Goal: Transaction & Acquisition: Purchase product/service

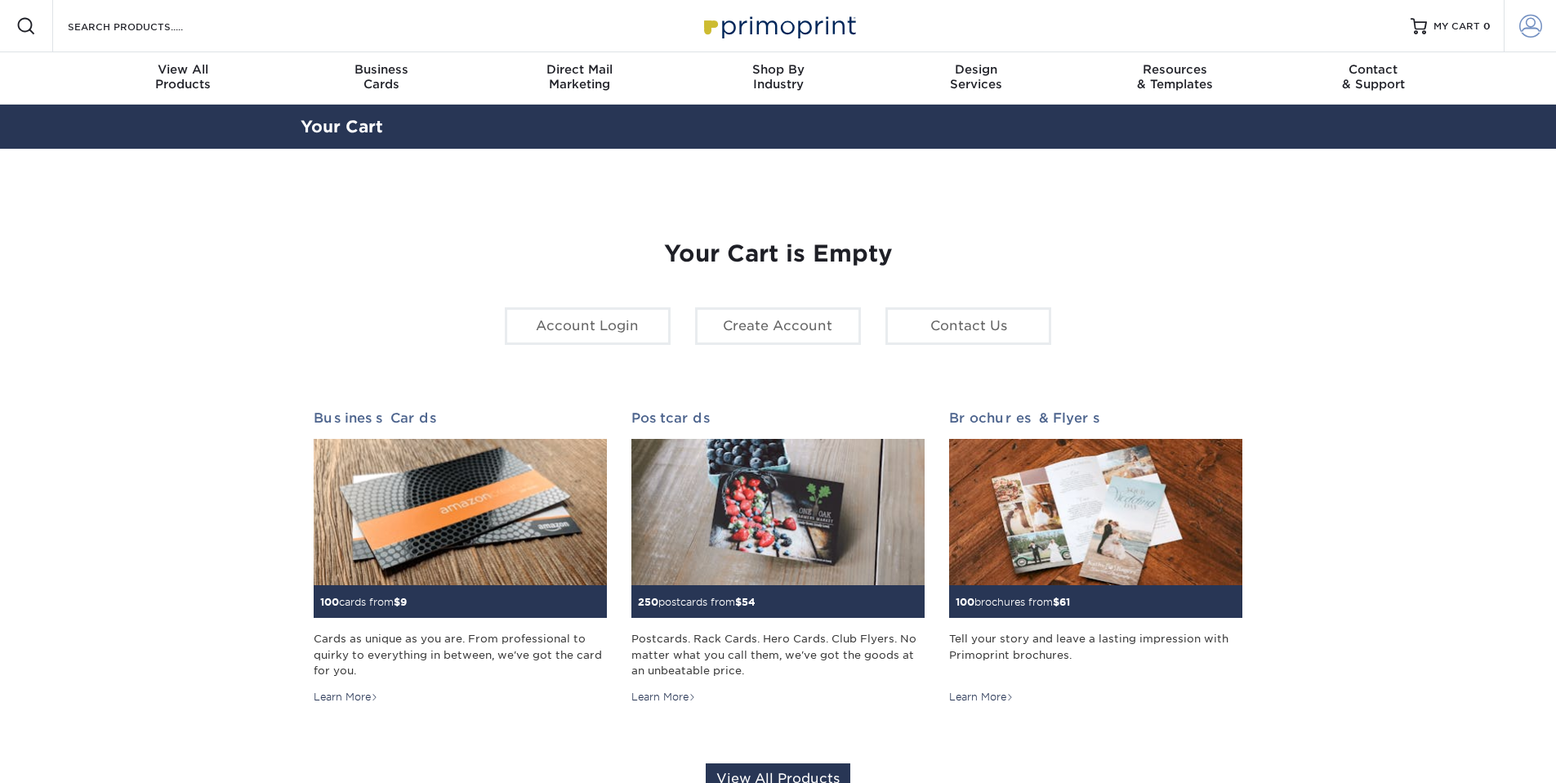
click at [1534, 23] on span at bounding box center [1531, 26] width 23 height 23
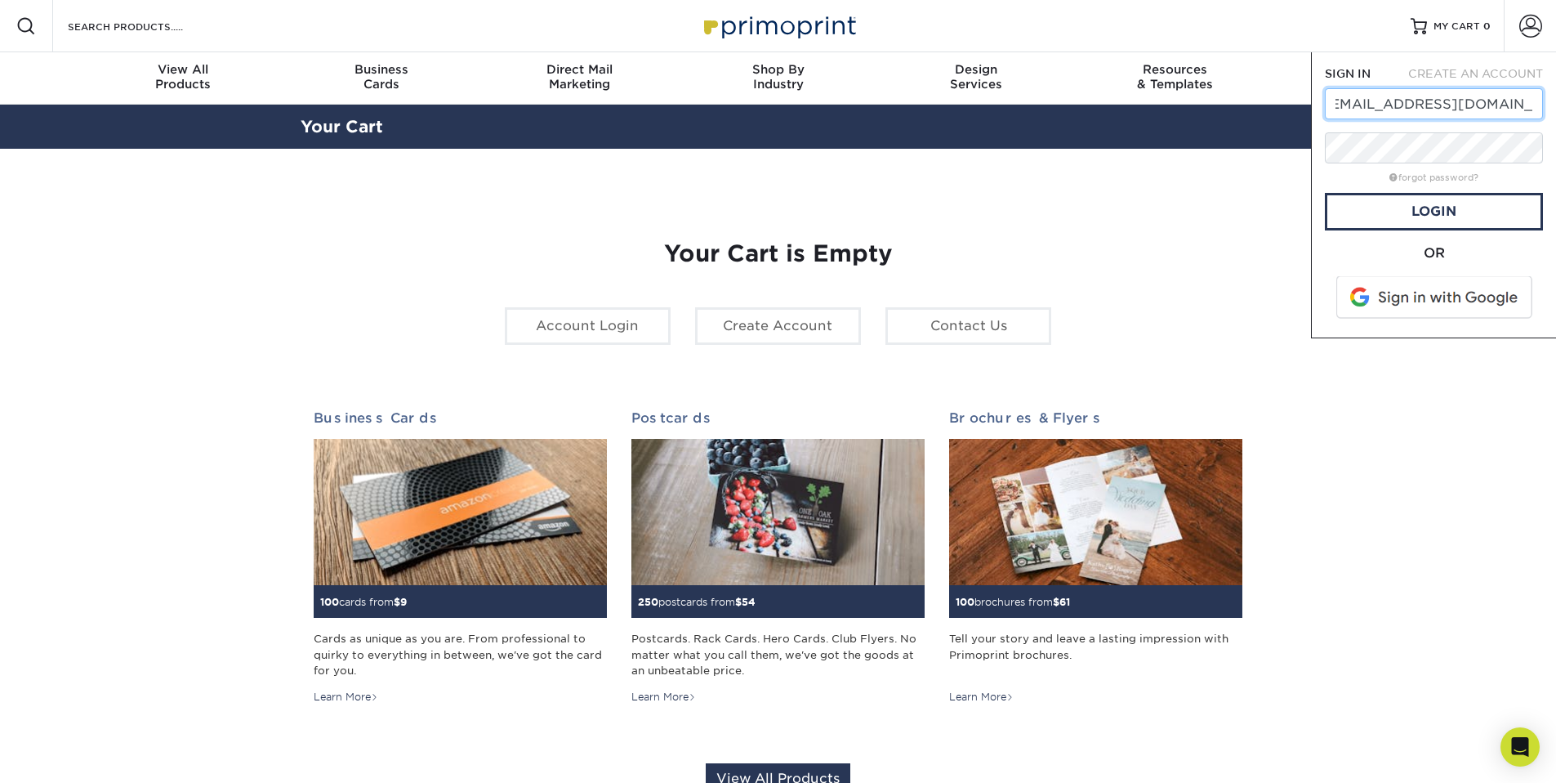
type input "Design@c3tricities.com"
click at [1445, 213] on link "Login" at bounding box center [1434, 212] width 218 height 38
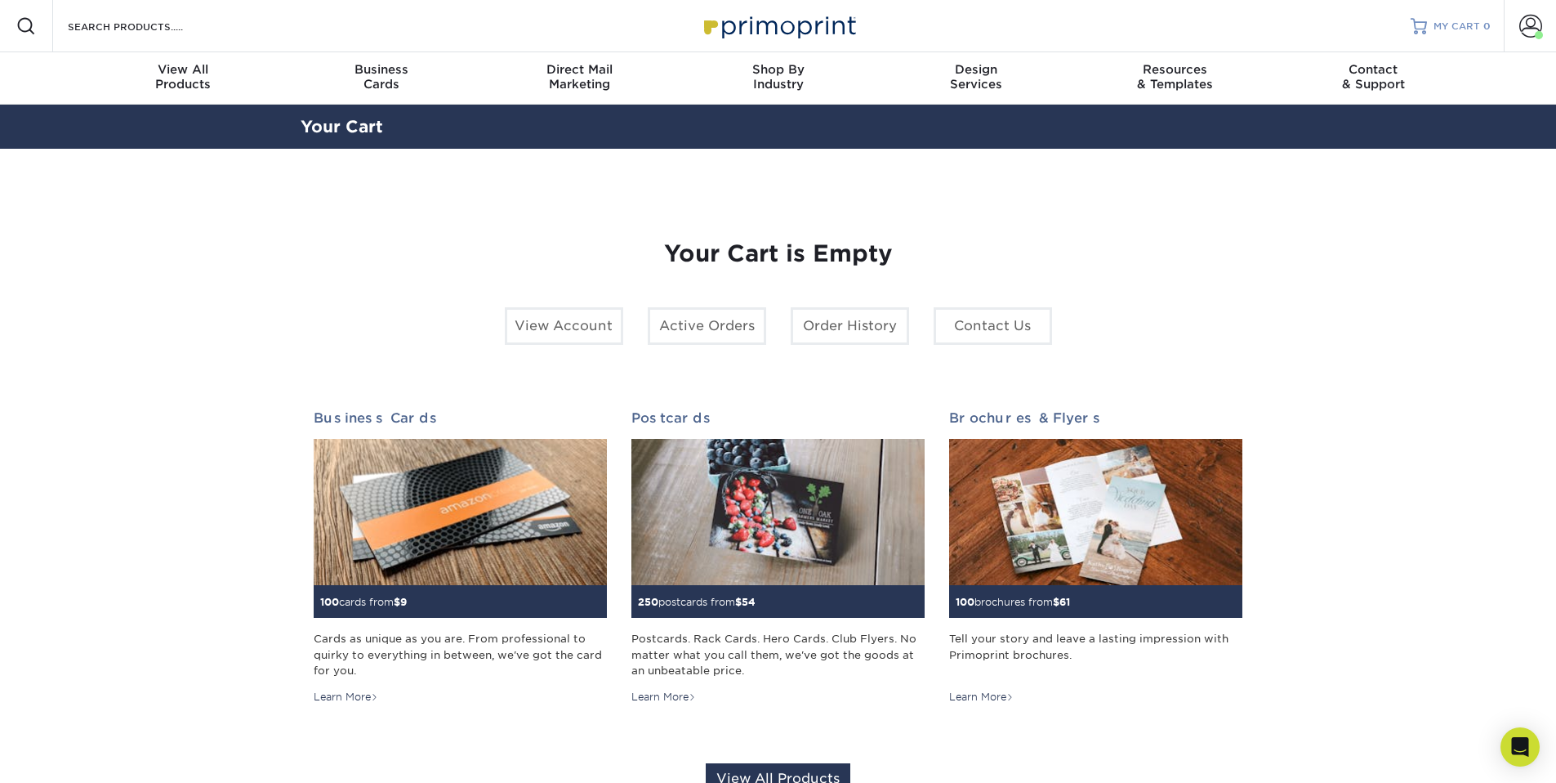
click at [1463, 32] on span "MY CART" at bounding box center [1457, 27] width 47 height 14
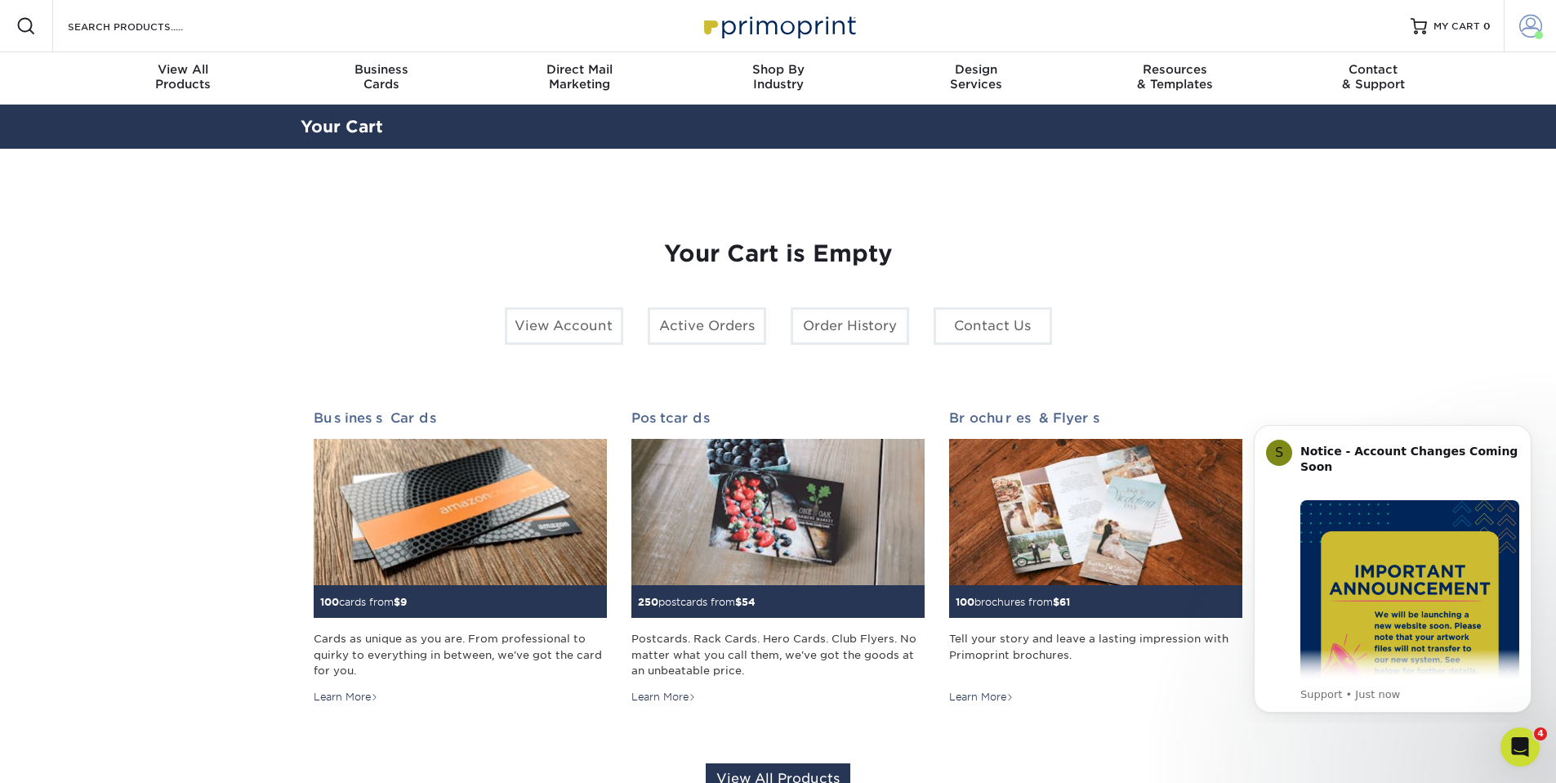
click at [1525, 29] on span at bounding box center [1531, 26] width 23 height 23
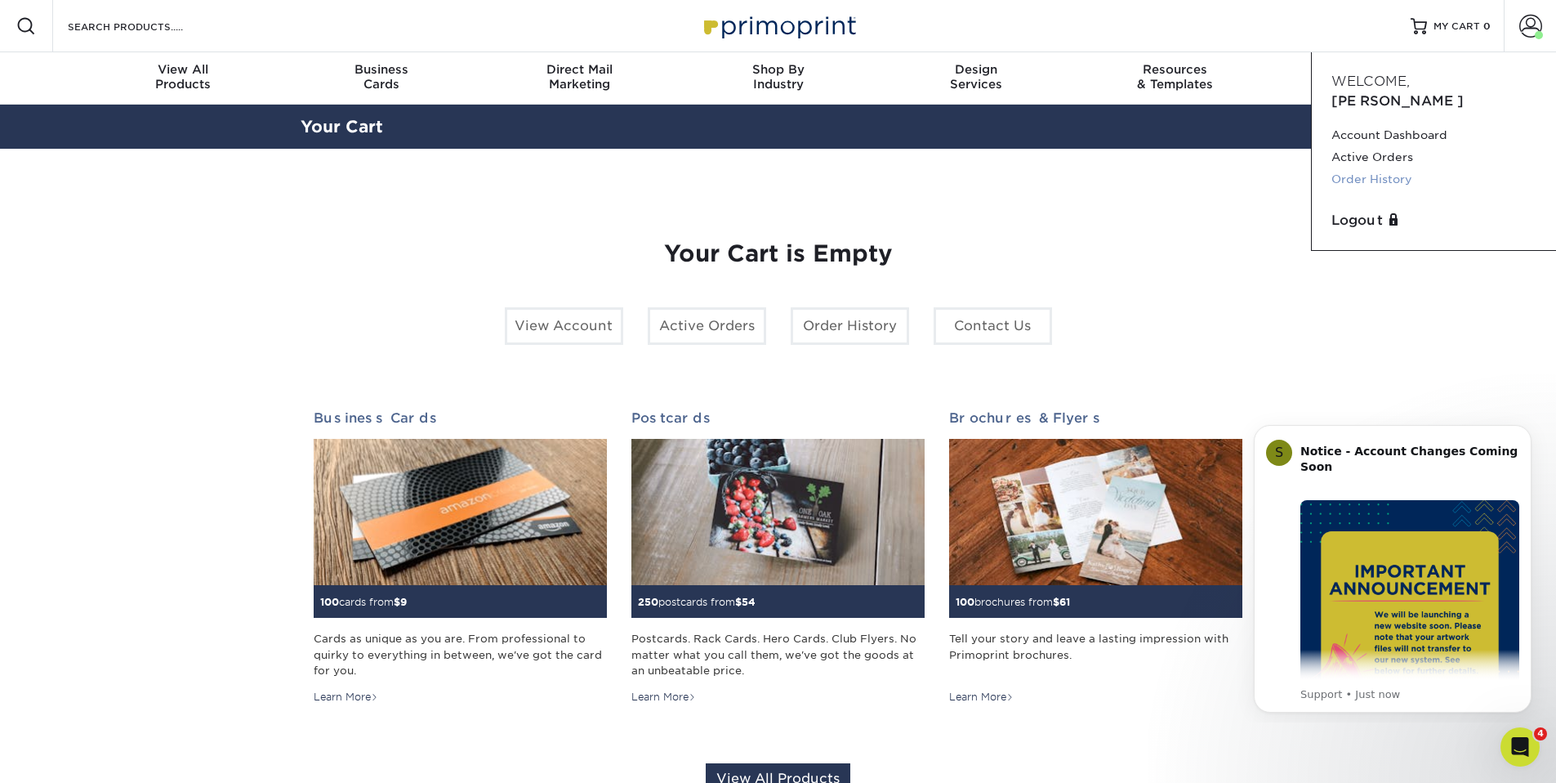
click at [1362, 168] on link "Order History" at bounding box center [1434, 179] width 205 height 22
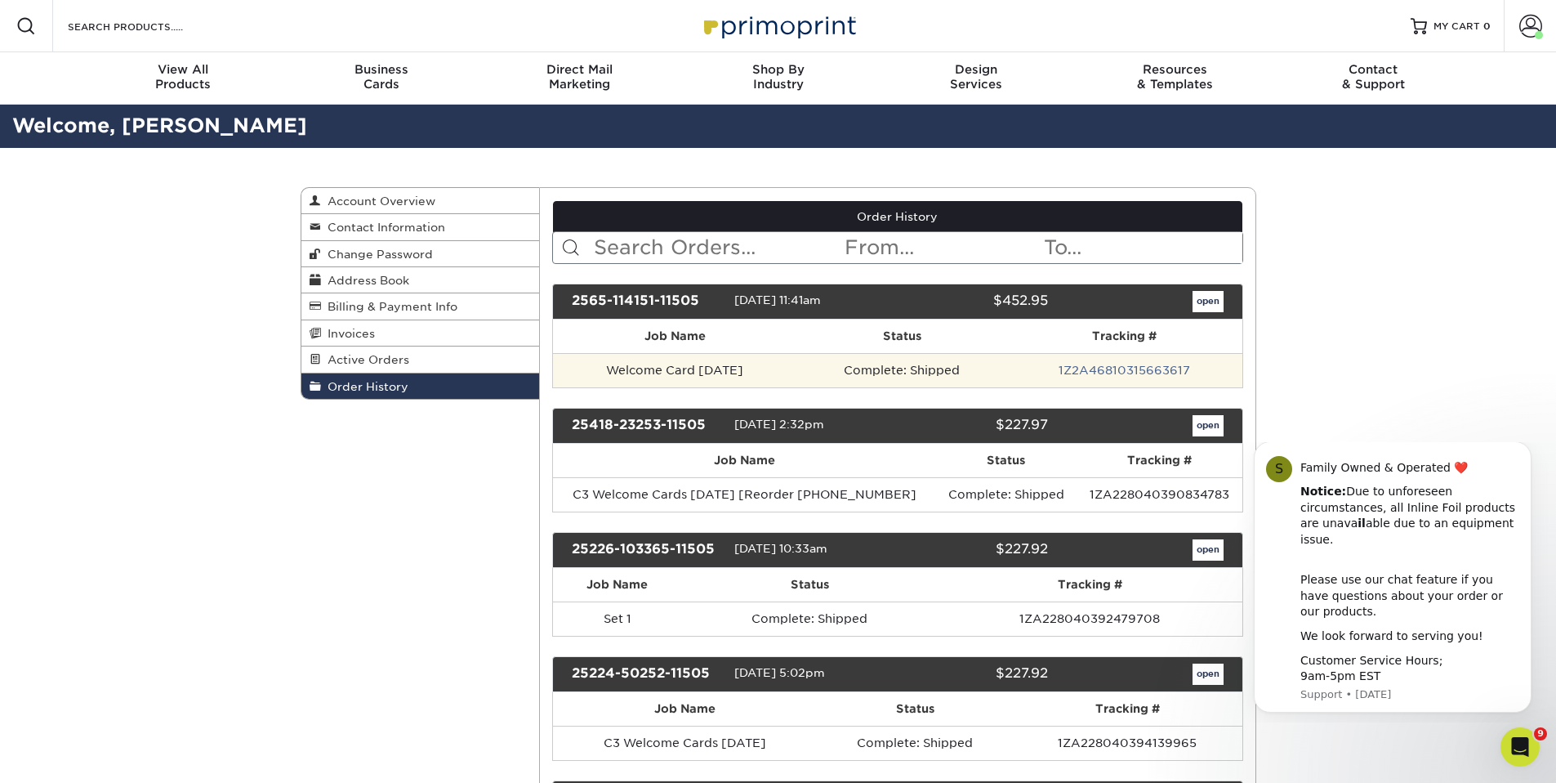
click at [700, 369] on td "Welcome Card June 2025" at bounding box center [675, 370] width 244 height 34
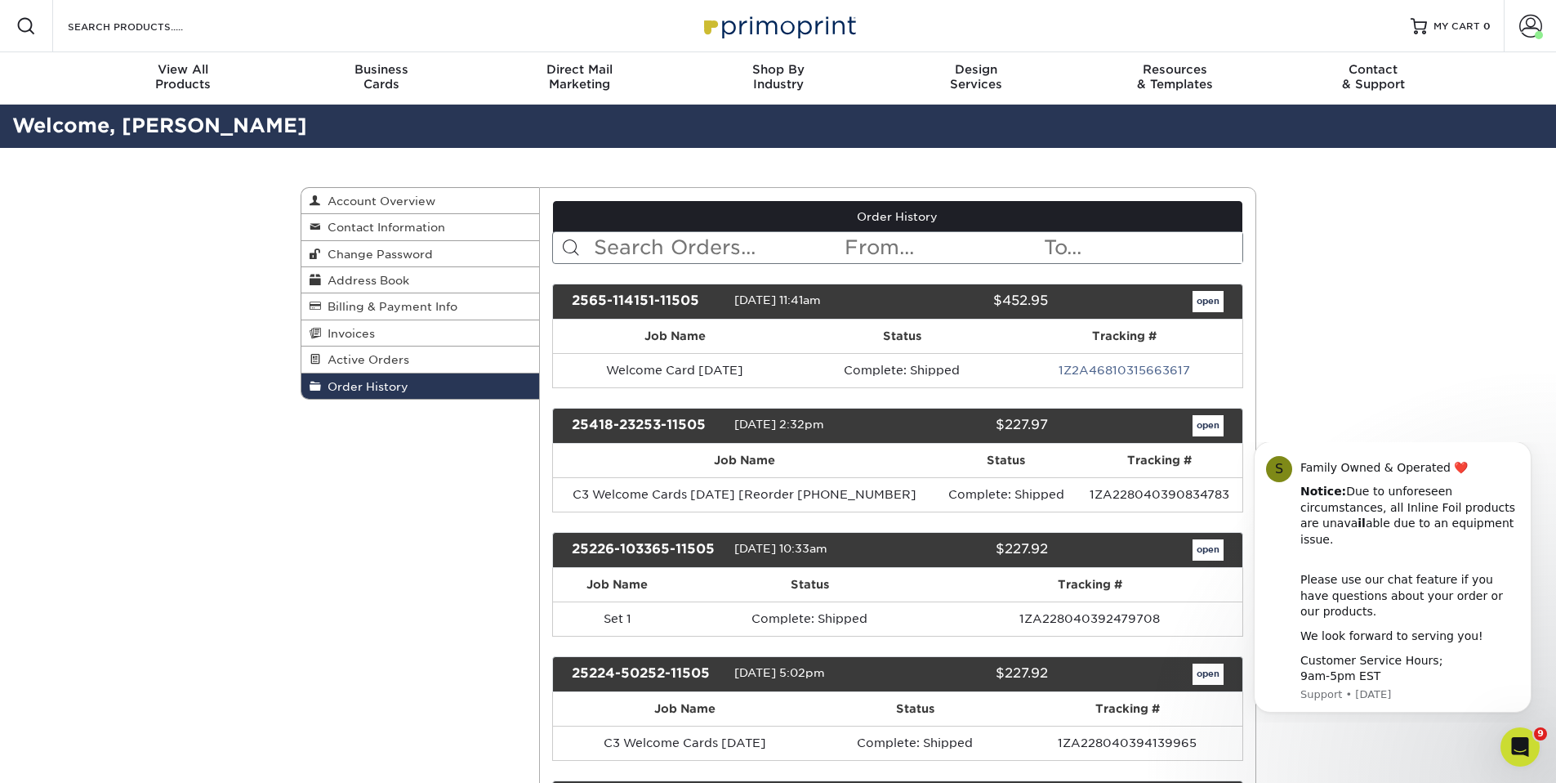
drag, startPoint x: 347, startPoint y: 602, endPoint x: 359, endPoint y: 592, distance: 15.7
click at [1210, 306] on link "open" at bounding box center [1208, 301] width 31 height 21
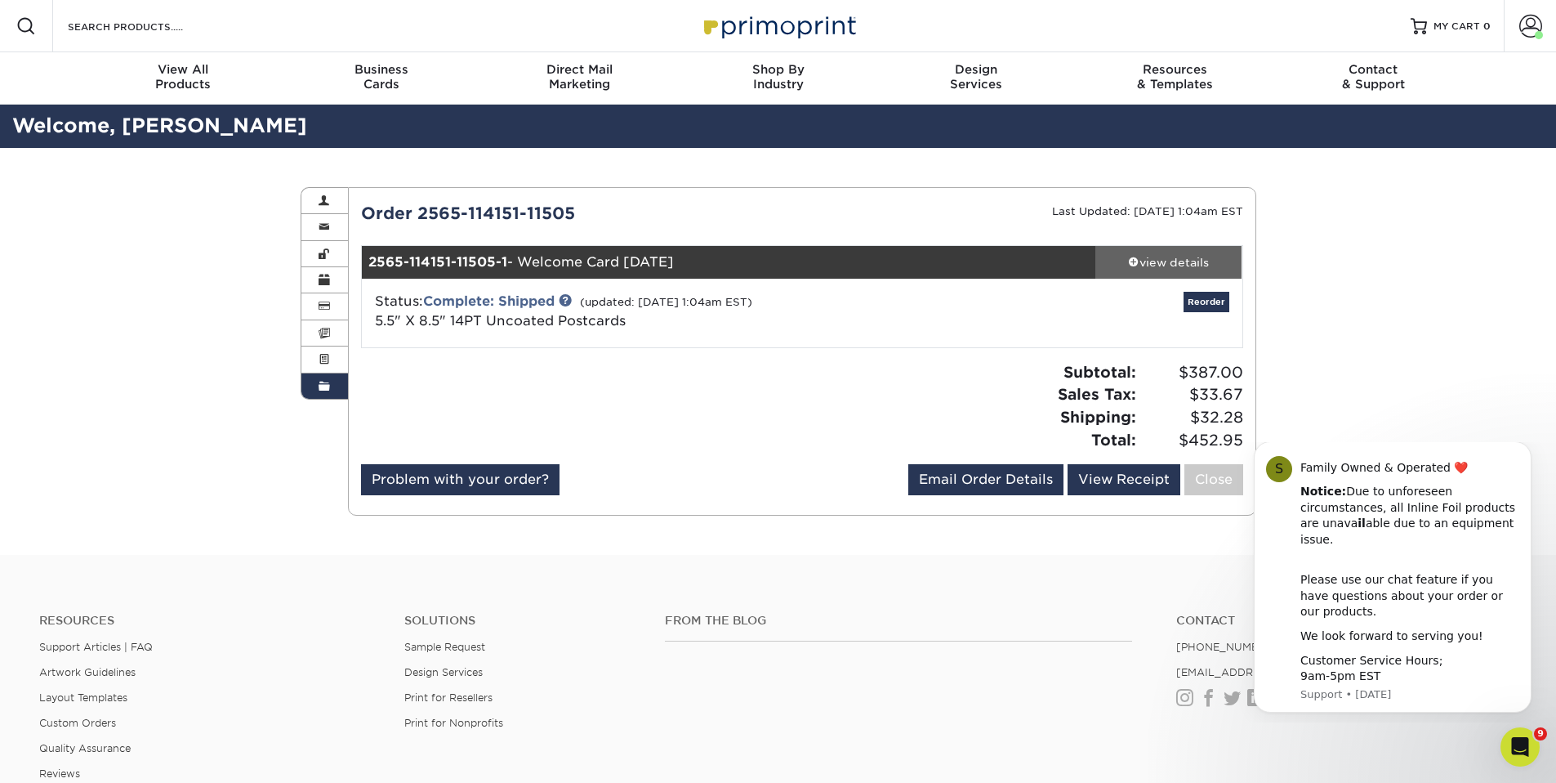
click at [1149, 263] on div "view details" at bounding box center [1169, 262] width 147 height 16
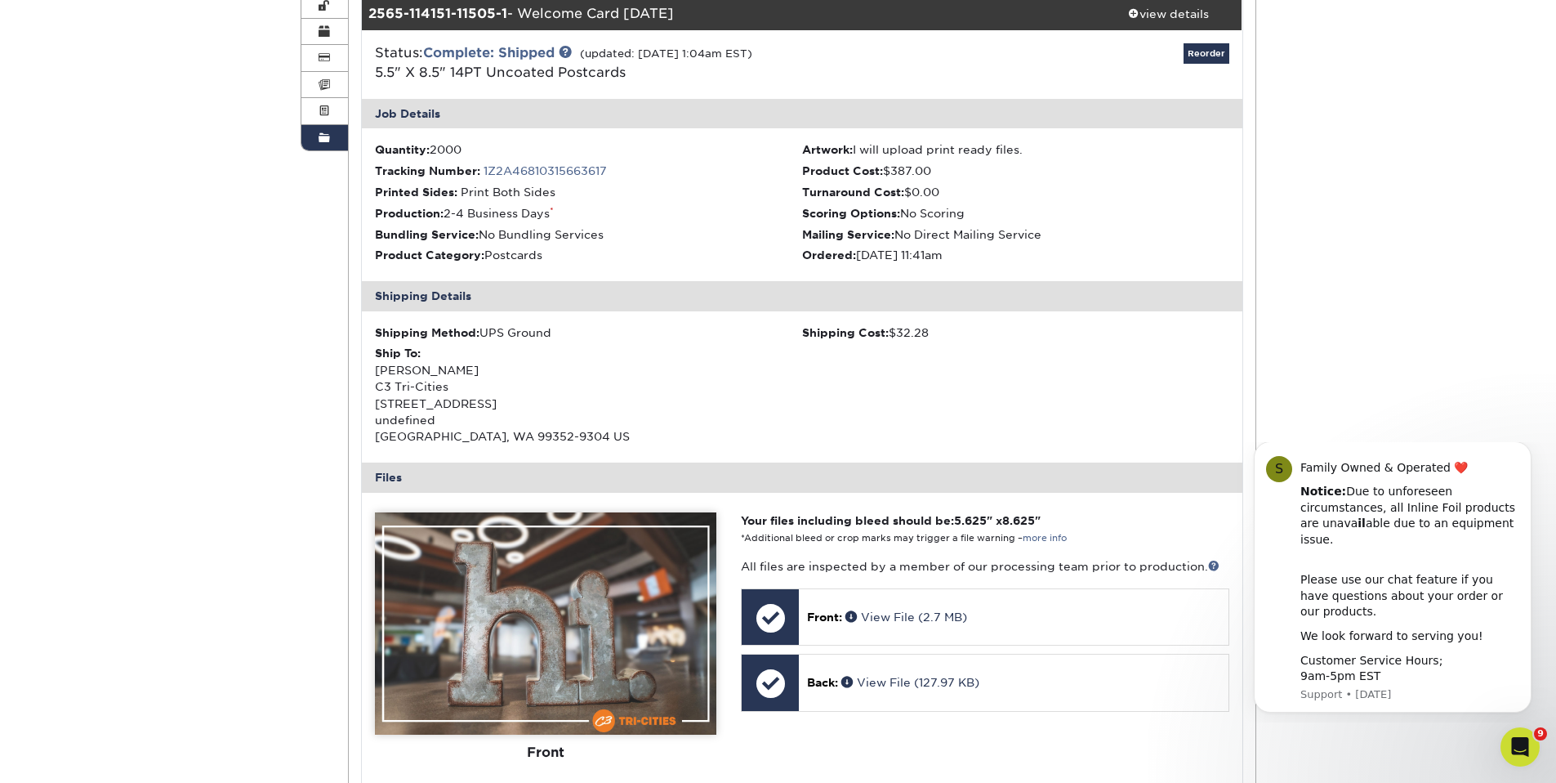
scroll to position [528, 0]
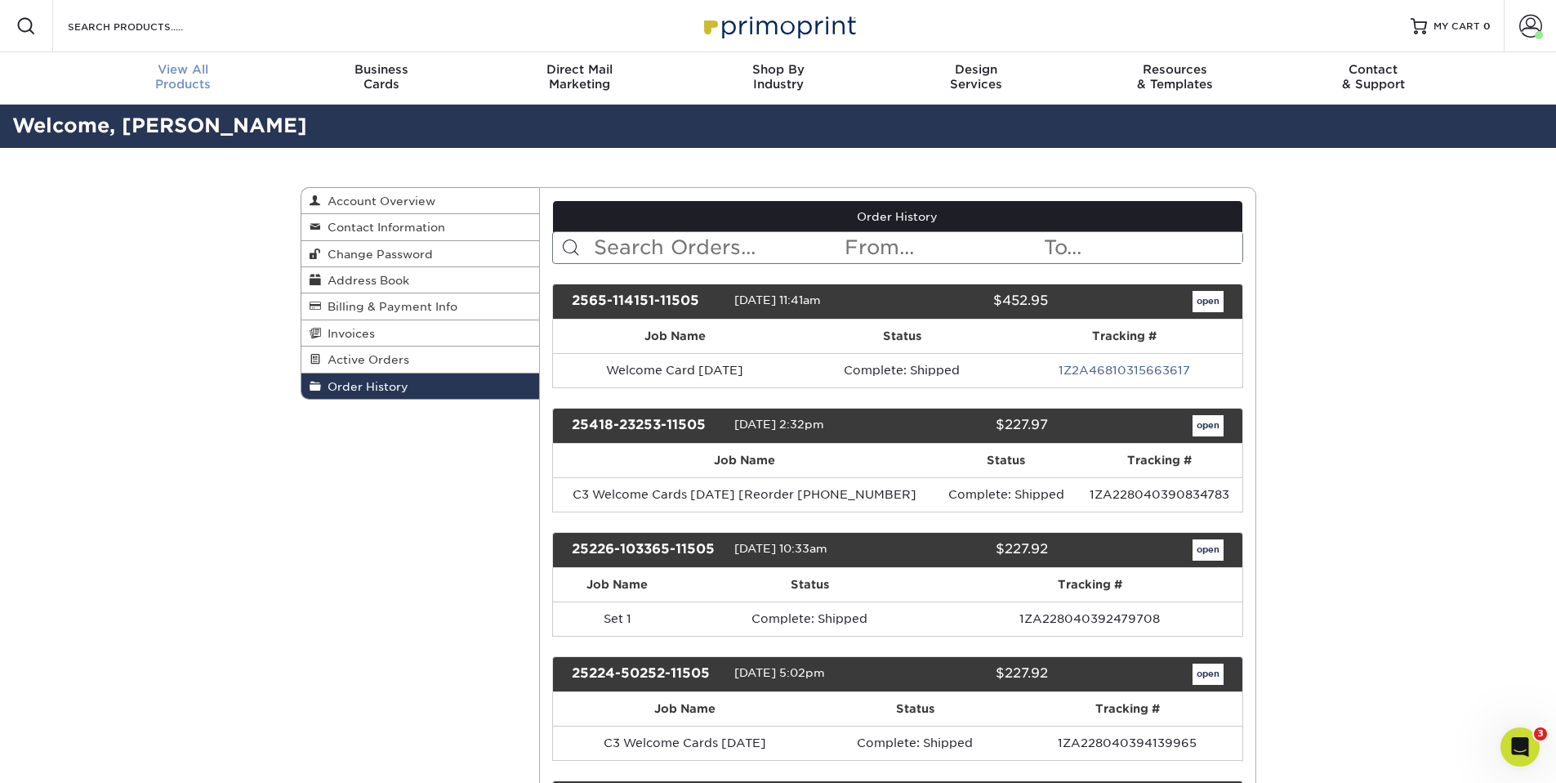
click at [182, 79] on div "View All Products" at bounding box center [183, 76] width 199 height 29
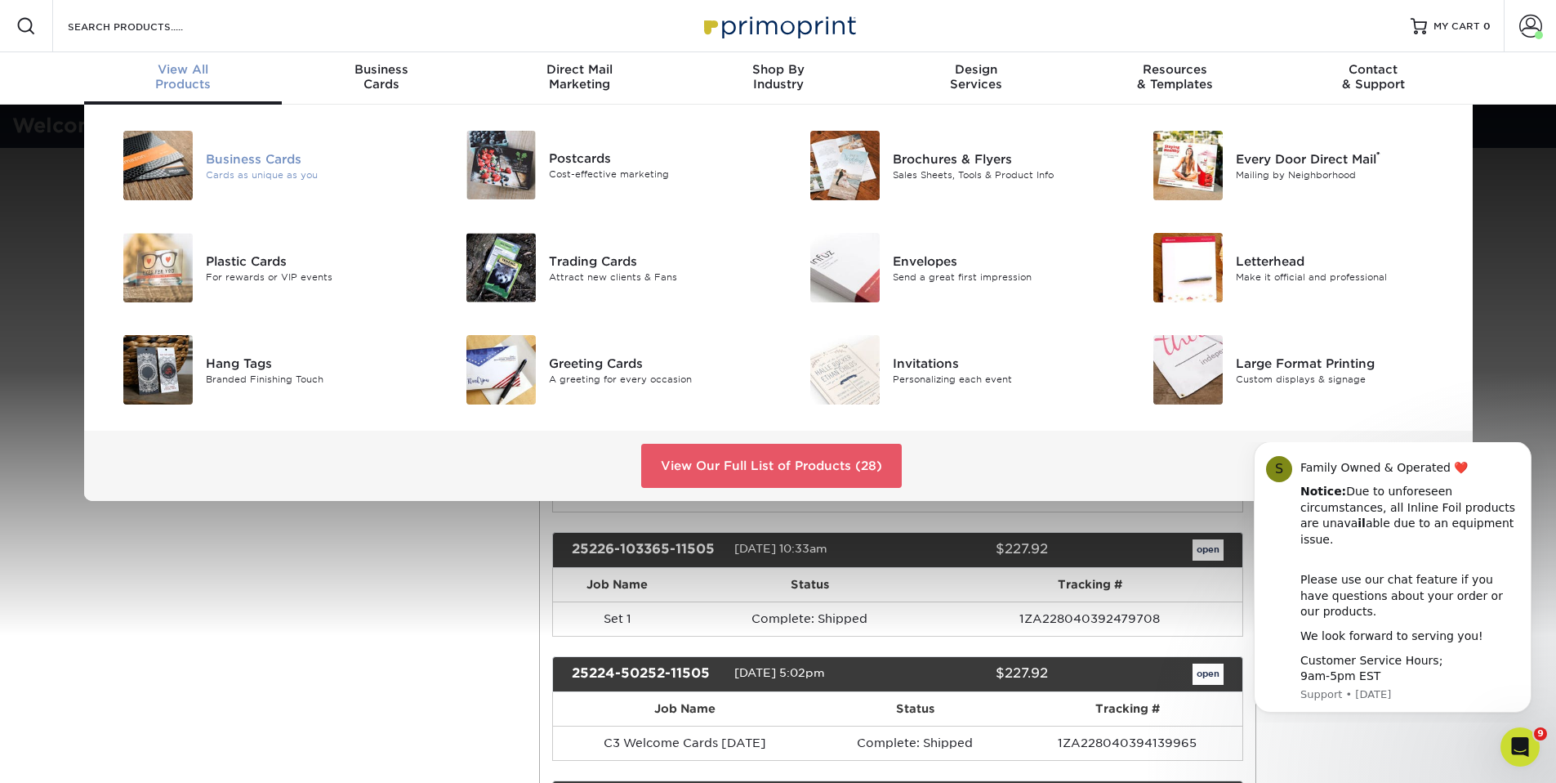
click at [275, 167] on div "Cards as unique as you" at bounding box center [314, 174] width 216 height 14
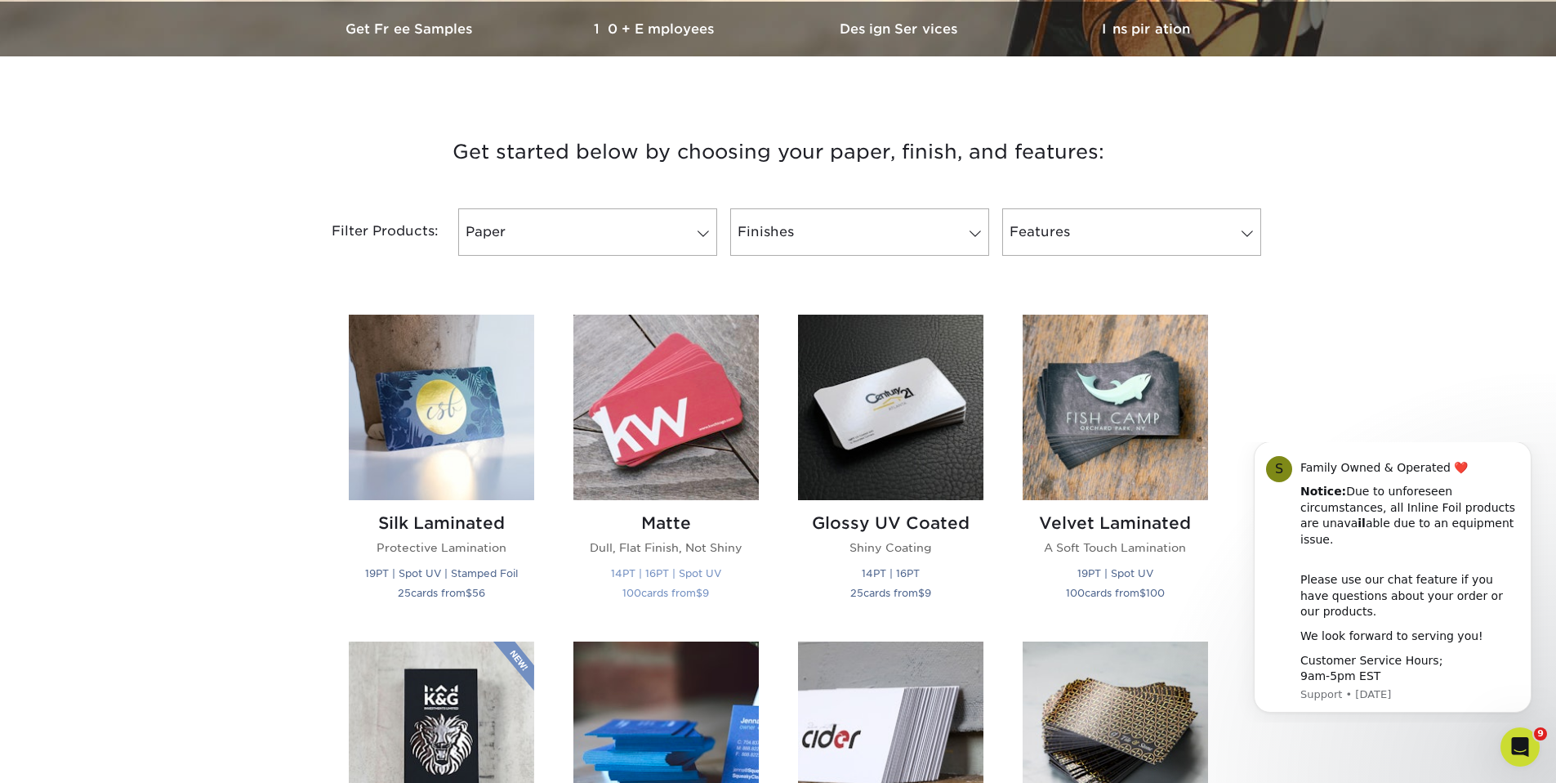
click at [703, 388] on img at bounding box center [666, 407] width 185 height 185
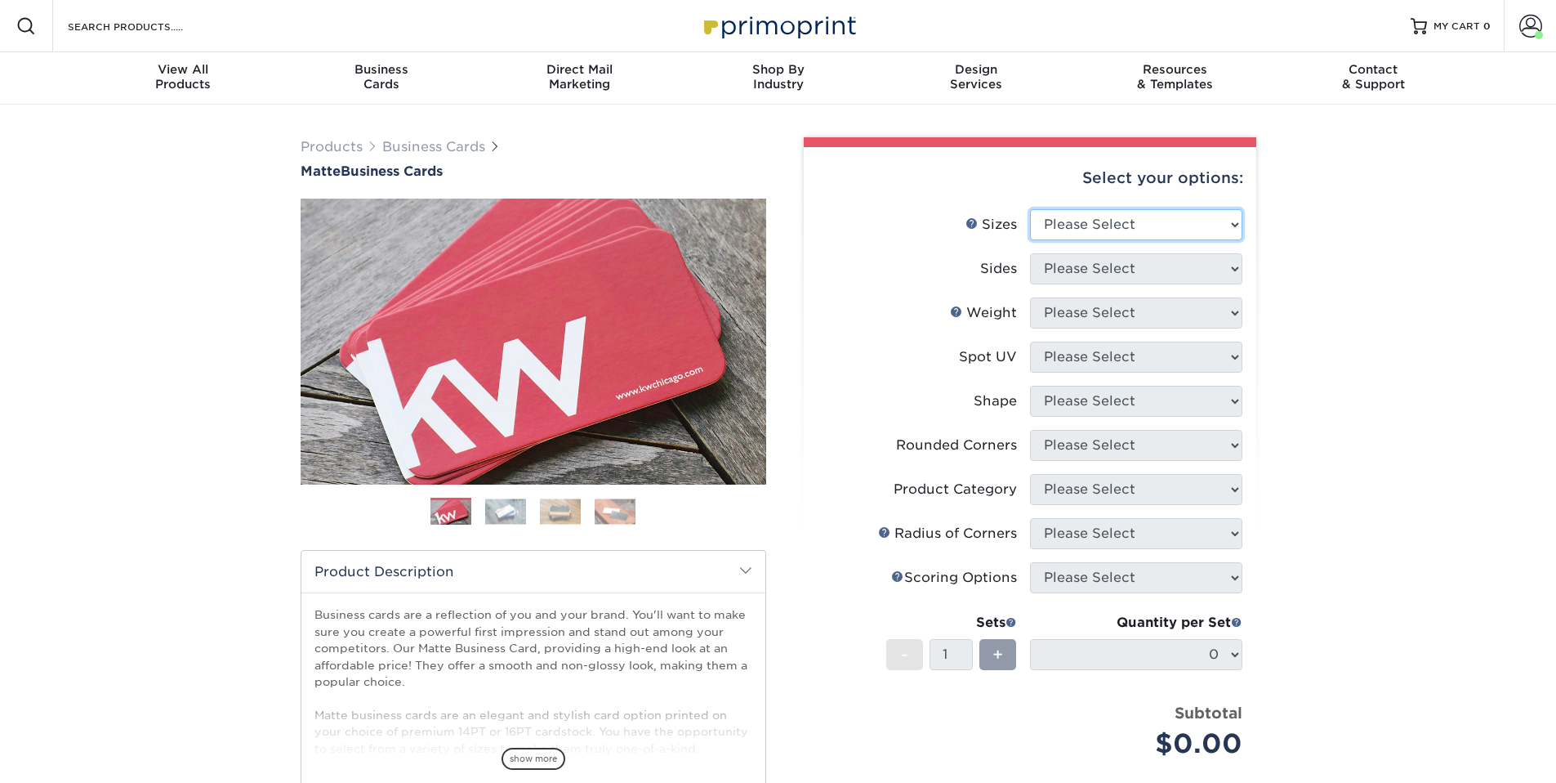
click at [1234, 224] on select "Please Select 1.5" x 3.5" - Mini 1.75" x 3.5" - Mini 2" x 2" - Square 2" x 3" -…" at bounding box center [1136, 224] width 212 height 31
